Goal: Task Accomplishment & Management: Use online tool/utility

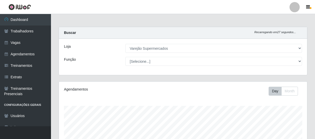
select select "237"
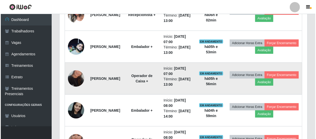
scroll to position [201, 0]
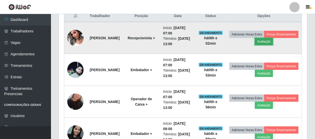
click at [273, 41] on button "Avaliação" at bounding box center [264, 41] width 18 height 7
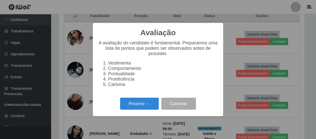
scroll to position [106, 246]
click at [150, 110] on button "Próximo →" at bounding box center [139, 104] width 39 height 12
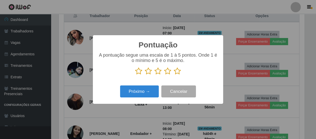
click at [179, 72] on icon at bounding box center [177, 71] width 7 height 8
click at [174, 75] on input "radio" at bounding box center [174, 75] width 0 height 0
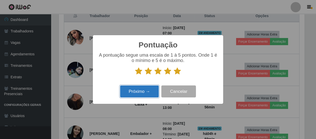
click at [149, 91] on button "Próximo →" at bounding box center [139, 91] width 39 height 12
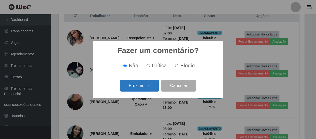
click at [140, 86] on button "Próximo →" at bounding box center [139, 86] width 39 height 12
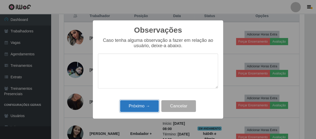
click at [130, 102] on button "Próximo →" at bounding box center [139, 106] width 39 height 12
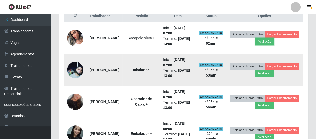
scroll to position [106, 248]
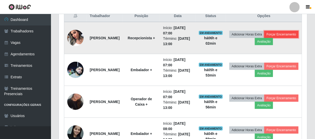
click at [264, 38] on button "Forçar Encerramento" at bounding box center [281, 34] width 34 height 7
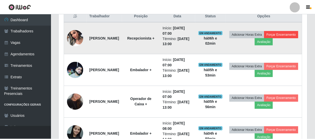
scroll to position [106, 246]
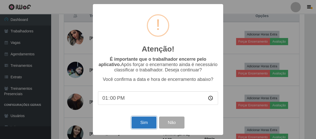
click at [141, 126] on button "Sim" at bounding box center [144, 122] width 25 height 12
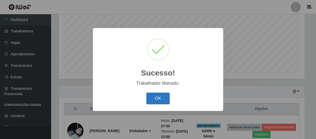
click at [163, 100] on button "OK" at bounding box center [158, 98] width 24 height 12
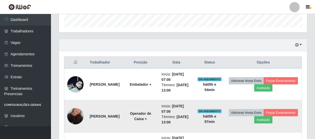
scroll to position [201, 0]
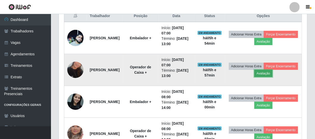
click at [272, 74] on button "Avaliação" at bounding box center [263, 73] width 18 height 7
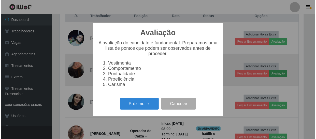
scroll to position [106, 246]
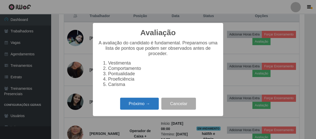
click at [143, 108] on button "Próximo →" at bounding box center [139, 104] width 39 height 12
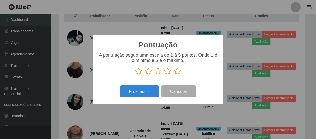
scroll to position [254581, 254440]
drag, startPoint x: 175, startPoint y: 72, endPoint x: 173, endPoint y: 73, distance: 3.0
click at [174, 72] on icon at bounding box center [177, 71] width 7 height 8
click at [174, 75] on input "radio" at bounding box center [174, 75] width 0 height 0
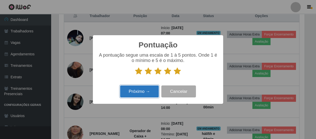
click at [142, 92] on button "Próximo →" at bounding box center [139, 91] width 39 height 12
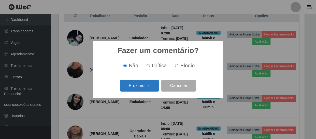
click at [143, 86] on button "Próximo →" at bounding box center [139, 86] width 39 height 12
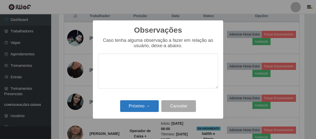
click at [142, 101] on div "Próximo → Cancelar" at bounding box center [158, 106] width 120 height 15
click at [142, 106] on button "Próximo →" at bounding box center [139, 106] width 39 height 12
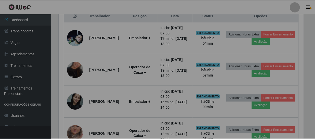
scroll to position [106, 248]
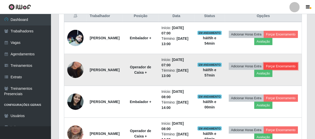
click at [264, 70] on button "Forçar Encerramento" at bounding box center [281, 66] width 34 height 7
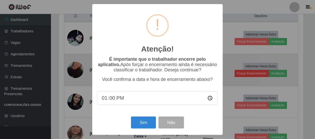
scroll to position [106, 246]
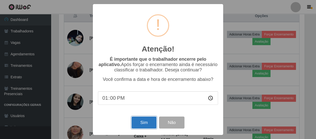
click at [142, 127] on button "Sim" at bounding box center [144, 122] width 25 height 12
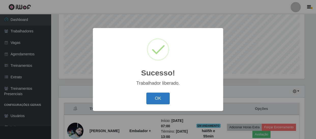
click at [156, 96] on button "OK" at bounding box center [158, 98] width 24 height 12
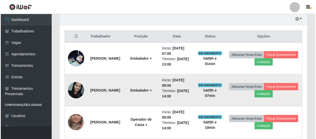
scroll to position [204, 0]
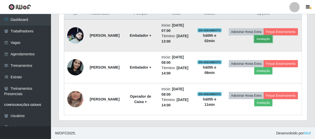
click at [272, 39] on button "Avaliação" at bounding box center [263, 38] width 18 height 7
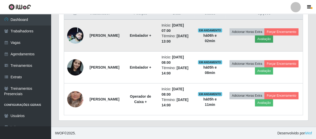
scroll to position [106, 246]
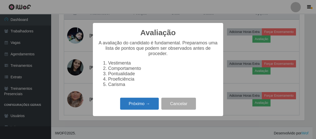
click at [140, 110] on button "Próximo →" at bounding box center [139, 104] width 39 height 12
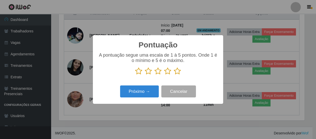
scroll to position [254581, 254440]
click at [156, 72] on icon at bounding box center [158, 71] width 7 height 8
click at [155, 75] on input "radio" at bounding box center [155, 75] width 0 height 0
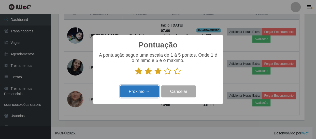
click at [149, 90] on button "Próximo →" at bounding box center [139, 91] width 39 height 12
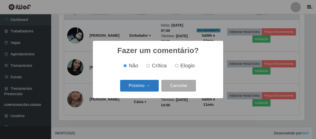
click at [149, 84] on button "Próximo →" at bounding box center [139, 86] width 39 height 12
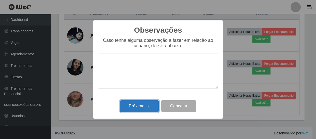
click at [153, 108] on button "Próximo →" at bounding box center [139, 106] width 39 height 12
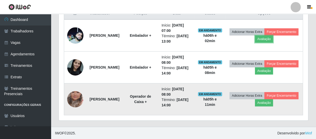
scroll to position [106, 248]
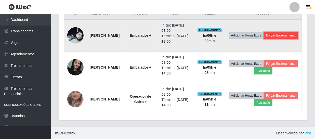
click at [269, 39] on button "Forçar Encerramento" at bounding box center [281, 35] width 34 height 7
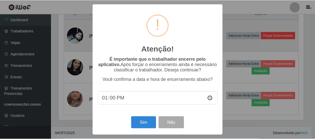
scroll to position [106, 246]
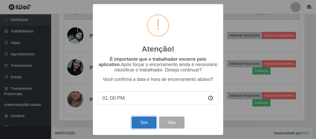
click at [140, 125] on button "Sim" at bounding box center [144, 122] width 25 height 12
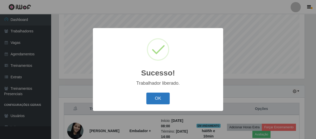
click at [150, 99] on button "OK" at bounding box center [158, 98] width 24 height 12
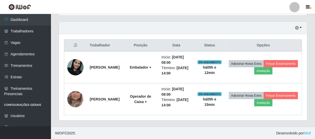
scroll to position [56, 0]
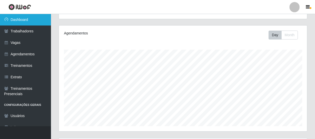
click at [27, 18] on link "Dashboard" at bounding box center [25, 19] width 51 height 11
click at [32, 19] on link "Dashboard" at bounding box center [25, 19] width 51 height 11
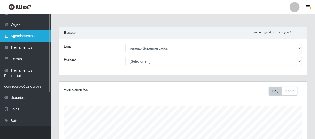
scroll to position [0, 0]
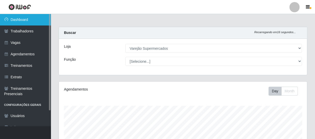
click at [39, 18] on link "Dashboard" at bounding box center [25, 19] width 51 height 11
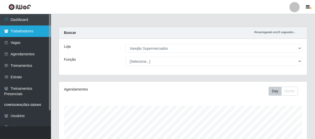
click at [38, 36] on link "Trabalhadores" at bounding box center [25, 30] width 51 height 11
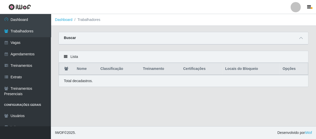
click at [86, 40] on div "Buscar" at bounding box center [184, 38] width 250 height 12
click at [297, 39] on div "Buscar" at bounding box center [184, 38] width 250 height 12
click at [302, 37] on icon at bounding box center [302, 38] width 4 height 4
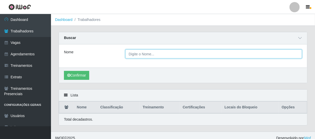
click at [146, 49] on input "Nome" at bounding box center [213, 53] width 176 height 9
click at [64, 71] on button "Confirmar" at bounding box center [76, 75] width 25 height 9
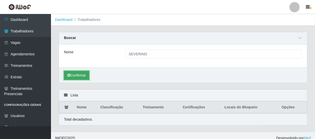
click at [77, 76] on button "Confirmar" at bounding box center [76, 75] width 25 height 9
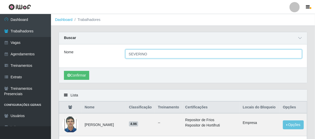
click at [158, 54] on input "SEVERINO" at bounding box center [213, 53] width 176 height 9
type input "[PERSON_NAME]"
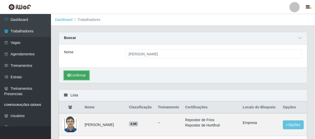
click at [74, 78] on button "Confirmar" at bounding box center [76, 75] width 25 height 9
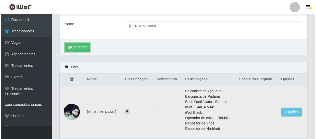
scroll to position [51, 0]
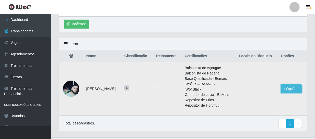
click at [295, 90] on button "Opções" at bounding box center [291, 88] width 21 height 9
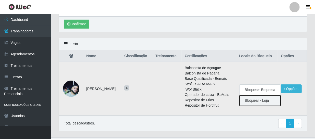
click at [260, 102] on button "Bloquear - Loja" at bounding box center [259, 100] width 41 height 10
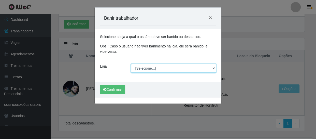
click at [143, 72] on select "[Selecione...] Varejão Supermercados" at bounding box center [173, 68] width 85 height 9
select select "237"
click at [131, 64] on select "[Selecione...] Varejão Supermercados" at bounding box center [173, 68] width 85 height 9
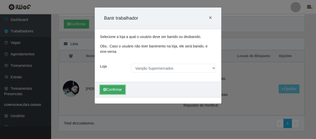
click at [118, 87] on button "Confirmar" at bounding box center [112, 89] width 25 height 9
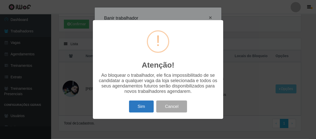
click at [141, 107] on button "Sim" at bounding box center [141, 106] width 25 height 12
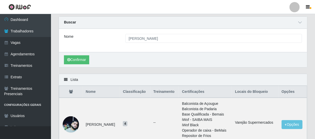
scroll to position [0, 0]
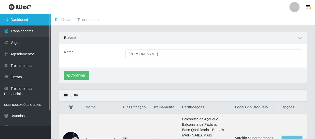
click at [27, 19] on link "Dashboard" at bounding box center [25, 19] width 51 height 11
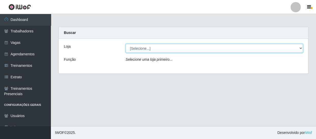
click at [154, 46] on select "[Selecione...] Varejão Supermercados" at bounding box center [215, 48] width 178 height 9
select select "237"
click at [126, 44] on select "[Selecione...] Varejão Supermercados" at bounding box center [215, 48] width 178 height 9
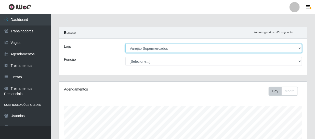
scroll to position [106, 248]
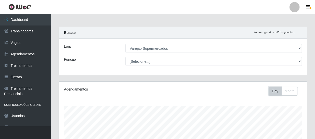
click at [278, 89] on button "Day" at bounding box center [274, 91] width 13 height 9
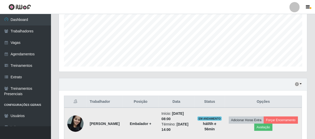
scroll to position [162, 0]
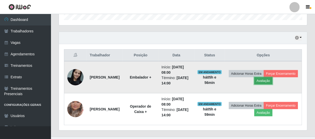
click at [272, 82] on button "Avaliação" at bounding box center [263, 80] width 18 height 7
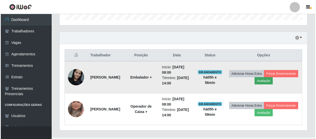
scroll to position [106, 246]
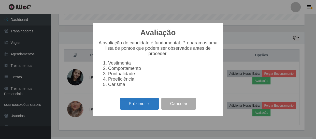
click at [137, 104] on button "Próximo →" at bounding box center [139, 104] width 39 height 12
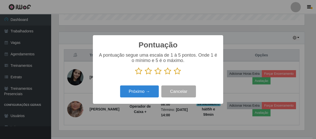
click at [177, 73] on icon at bounding box center [177, 71] width 7 height 8
click at [174, 75] on input "radio" at bounding box center [174, 75] width 0 height 0
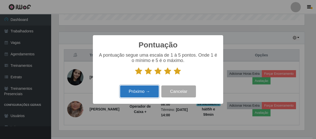
click at [137, 94] on button "Próximo →" at bounding box center [139, 91] width 39 height 12
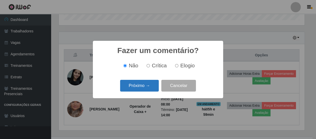
click at [145, 83] on button "Próximo →" at bounding box center [139, 86] width 39 height 12
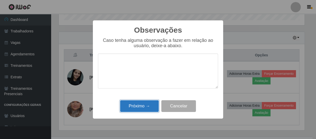
drag, startPoint x: 151, startPoint y: 110, endPoint x: 148, endPoint y: 109, distance: 3.3
click at [148, 109] on button "Próximo →" at bounding box center [139, 106] width 39 height 12
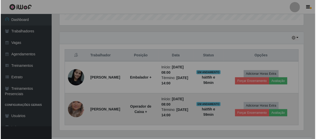
scroll to position [106, 248]
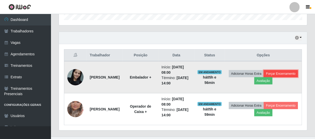
click at [264, 77] on button "Forçar Encerramento" at bounding box center [281, 73] width 34 height 7
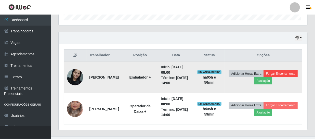
scroll to position [106, 246]
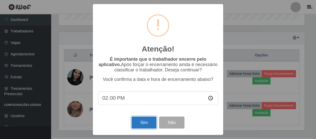
click at [144, 127] on button "Sim" at bounding box center [144, 122] width 25 height 12
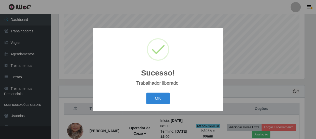
click at [153, 92] on div "OK Cancel" at bounding box center [158, 98] width 120 height 15
click at [157, 98] on button "OK" at bounding box center [158, 98] width 24 height 12
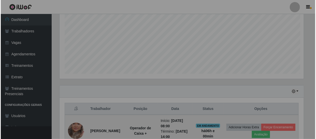
scroll to position [106, 248]
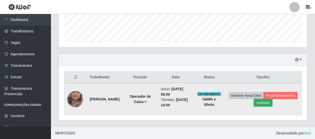
click at [272, 102] on button "Avaliação" at bounding box center [263, 102] width 18 height 7
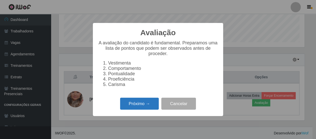
click at [132, 102] on button "Próximo →" at bounding box center [139, 104] width 39 height 12
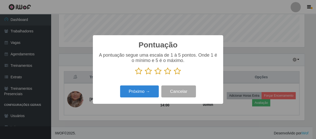
click at [181, 72] on icon at bounding box center [177, 71] width 7 height 8
click at [174, 75] on input "radio" at bounding box center [174, 75] width 0 height 0
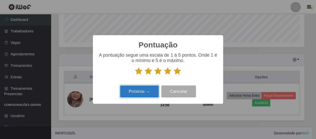
click at [138, 90] on button "Próximo →" at bounding box center [139, 91] width 39 height 12
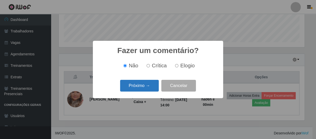
click at [138, 91] on button "Próximo →" at bounding box center [139, 86] width 39 height 12
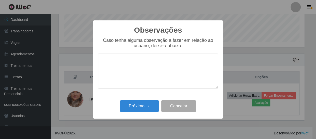
click at [142, 99] on div "Observações × Caso tenha alguma observação a fazer em relação ao usuário, deixe…" at bounding box center [158, 69] width 130 height 98
click at [140, 102] on button "Próximo →" at bounding box center [139, 106] width 39 height 12
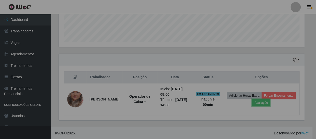
scroll to position [106, 248]
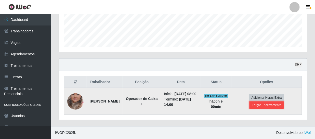
click at [271, 103] on button "Forçar Encerramento" at bounding box center [266, 104] width 34 height 7
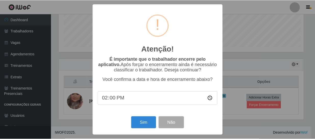
scroll to position [106, 246]
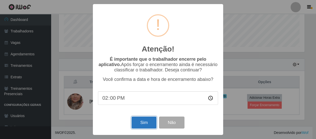
click at [143, 127] on button "Sim" at bounding box center [144, 122] width 25 height 12
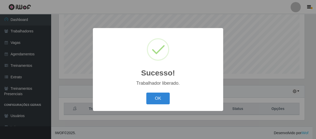
click at [146, 92] on button "OK" at bounding box center [158, 98] width 24 height 12
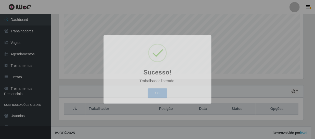
scroll to position [106, 248]
